Goal: Task Accomplishment & Management: Complete application form

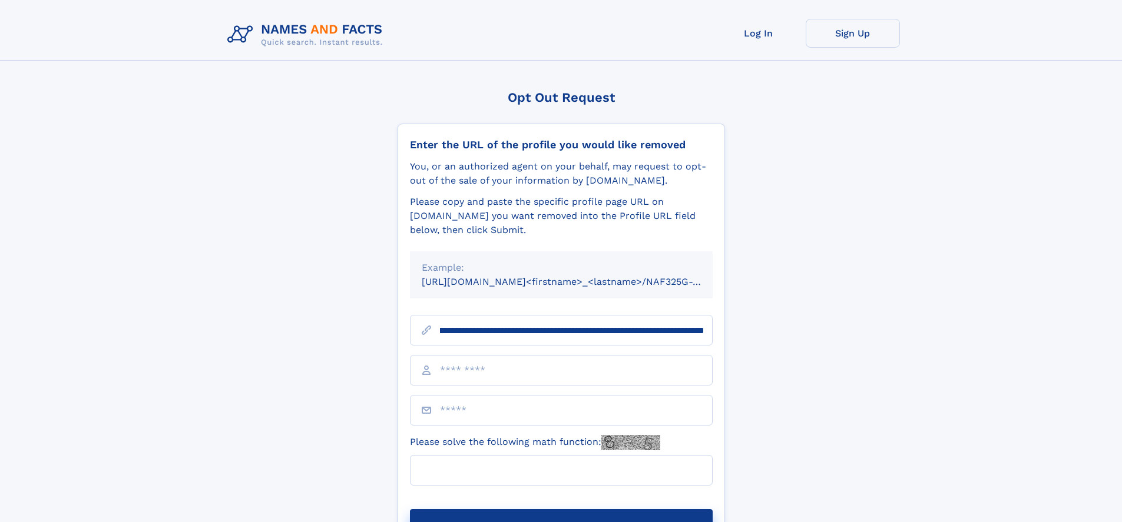
scroll to position [0, 128]
type input "**********"
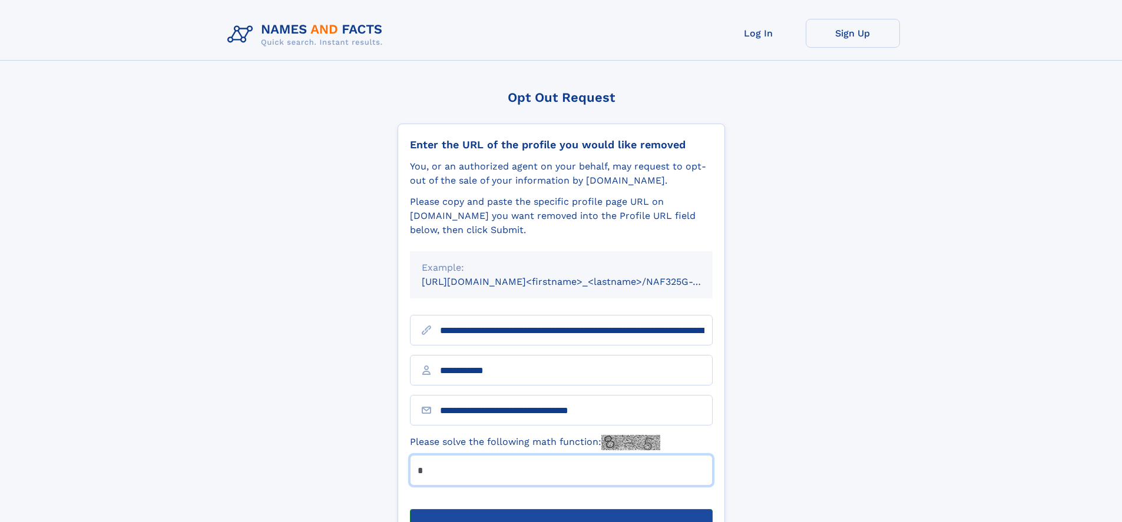
type input "*"
click at [561, 509] on button "Submit Opt Out Request" at bounding box center [561, 528] width 303 height 38
